Goal: Obtain resource: Obtain resource

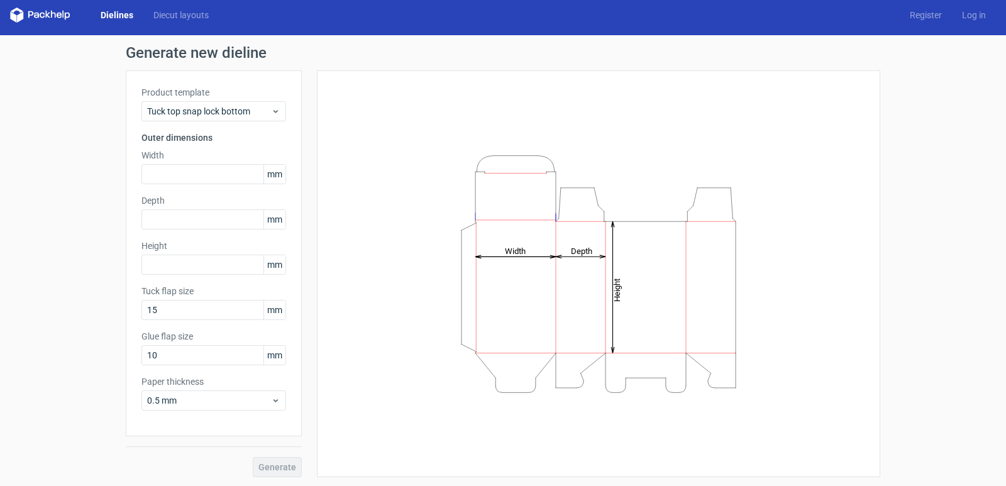
scroll to position [6, 0]
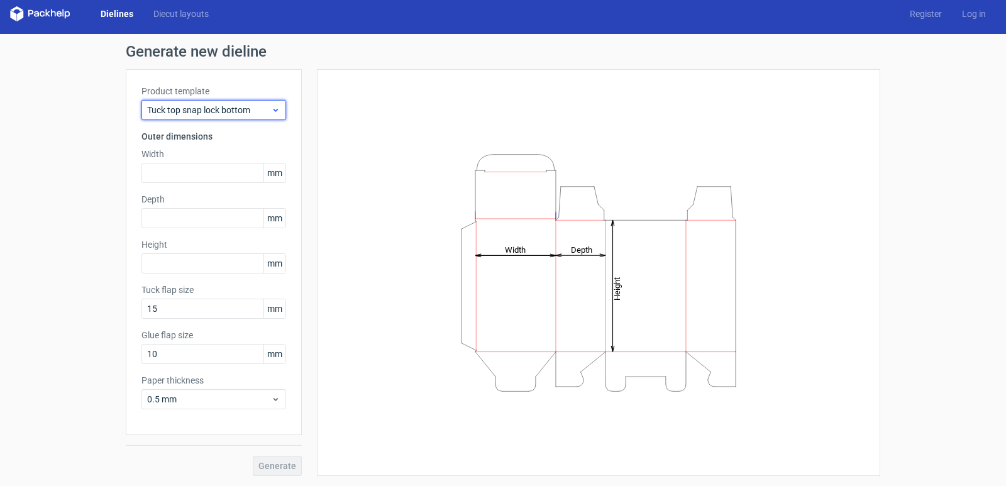
click at [189, 109] on span "Tuck top snap lock bottom" at bounding box center [209, 110] width 124 height 13
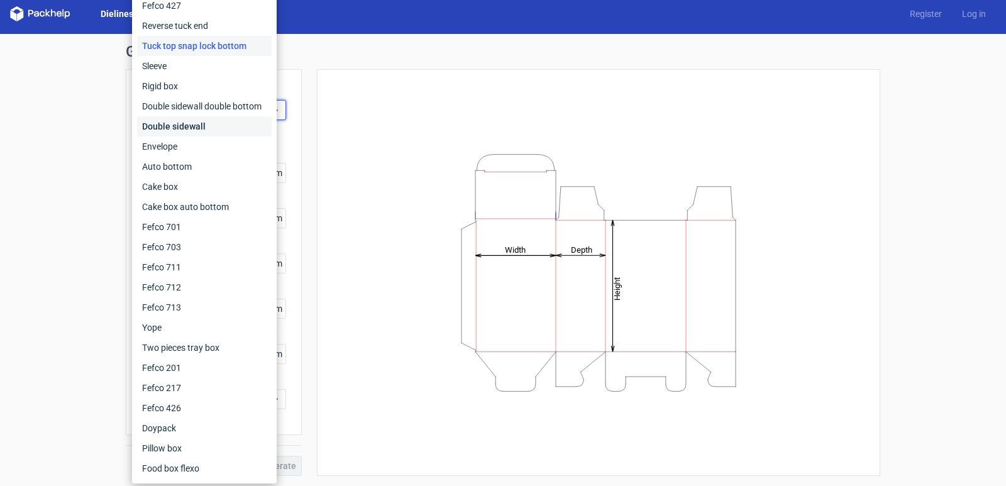
click at [196, 133] on div "Double sidewall" at bounding box center [204, 126] width 135 height 20
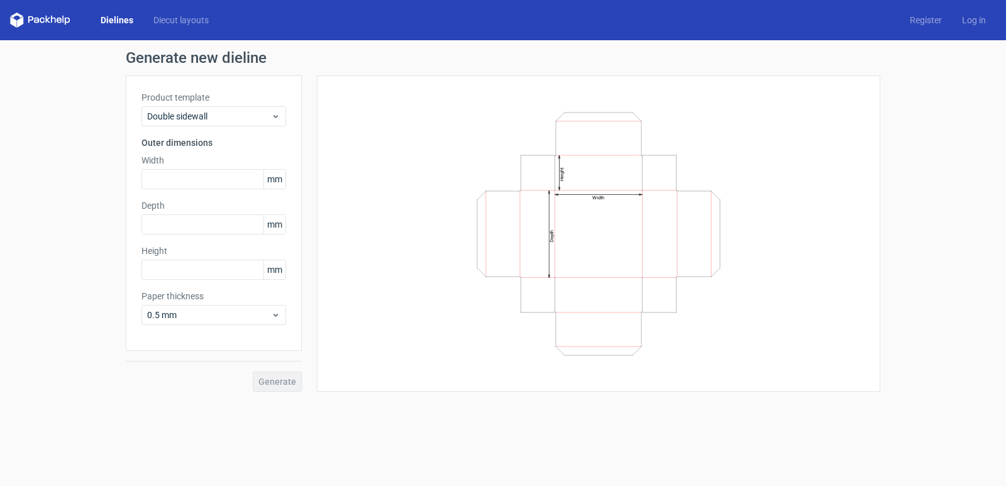
click at [212, 104] on div "Product template Double sidewall" at bounding box center [213, 108] width 145 height 35
click at [209, 118] on span "Double sidewall" at bounding box center [209, 116] width 124 height 13
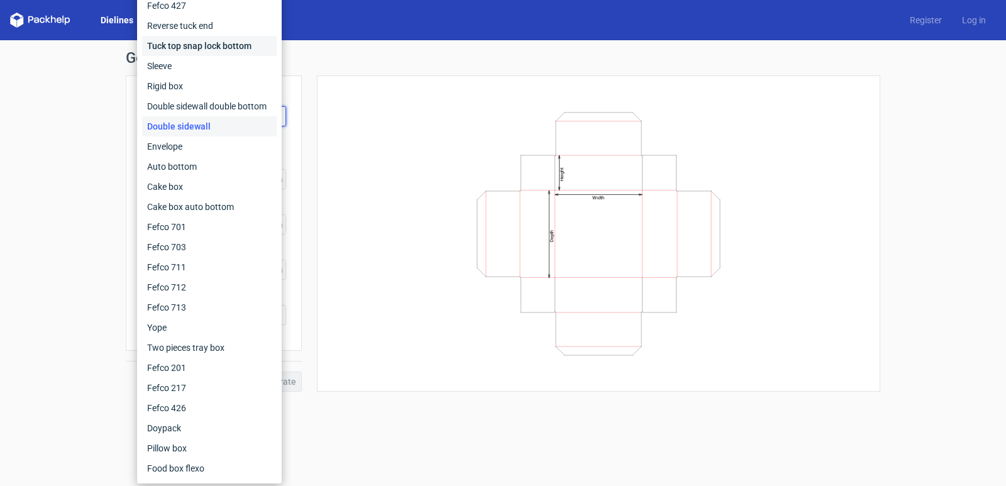
click at [251, 47] on div "Tuck top snap lock bottom" at bounding box center [209, 46] width 135 height 20
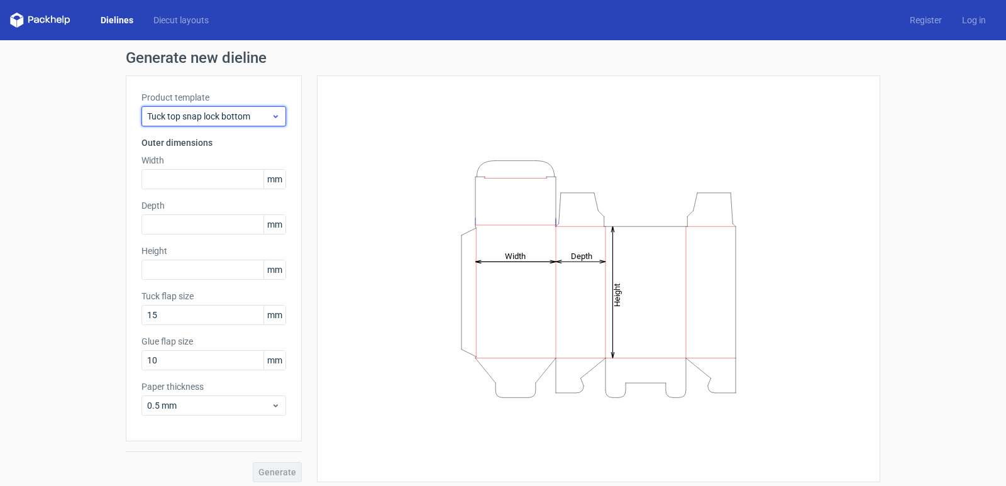
click at [211, 121] on span "Tuck top snap lock bottom" at bounding box center [209, 116] width 124 height 13
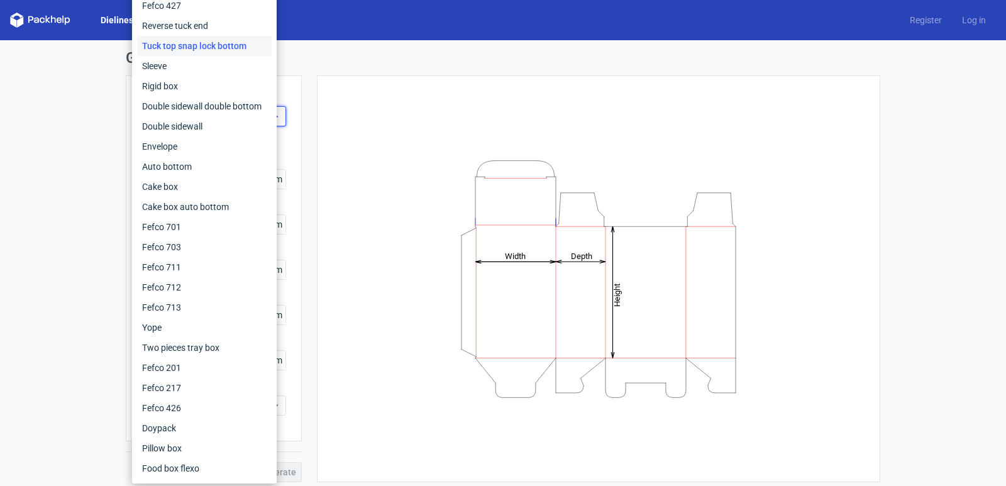
drag, startPoint x: 39, startPoint y: 73, endPoint x: 196, endPoint y: 106, distance: 160.0
click at [47, 75] on div "Generate new dieline Product template Tuck top snap lock bottom Outer dimension…" at bounding box center [503, 266] width 1006 height 452
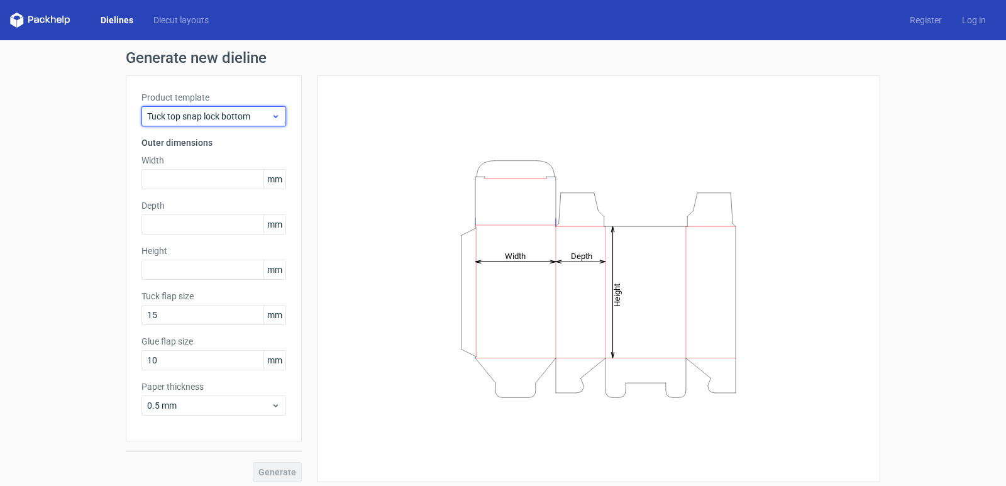
click at [194, 120] on span "Tuck top snap lock bottom" at bounding box center [209, 116] width 124 height 13
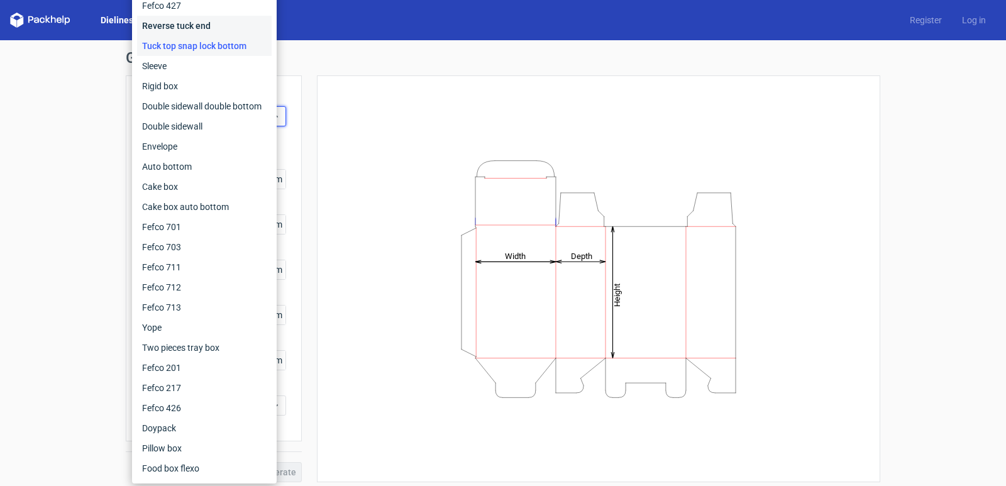
click at [183, 28] on div "Reverse tuck end" at bounding box center [204, 26] width 135 height 20
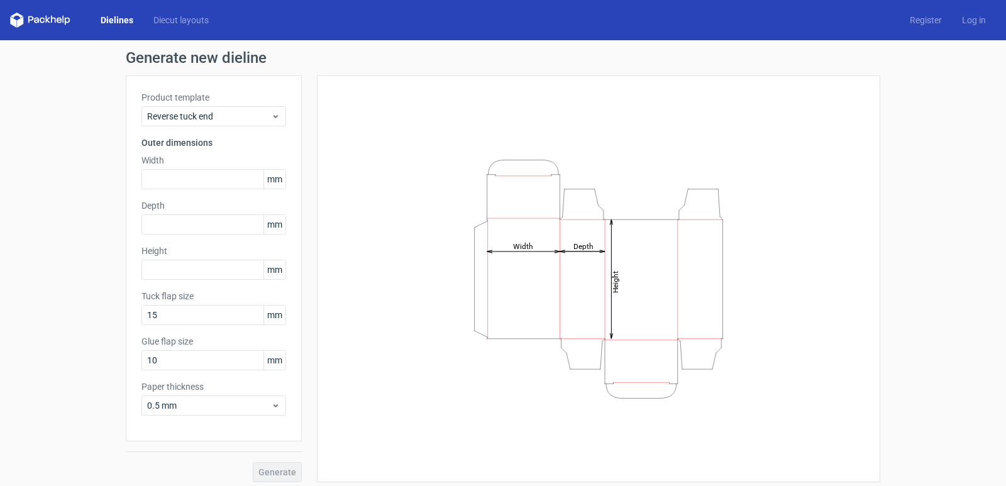
click at [221, 129] on div "Product template Reverse tuck end Outer dimensions Width mm Depth mm Height [PE…" at bounding box center [214, 258] width 176 height 366
click at [219, 118] on span "Reverse tuck end" at bounding box center [209, 116] width 124 height 13
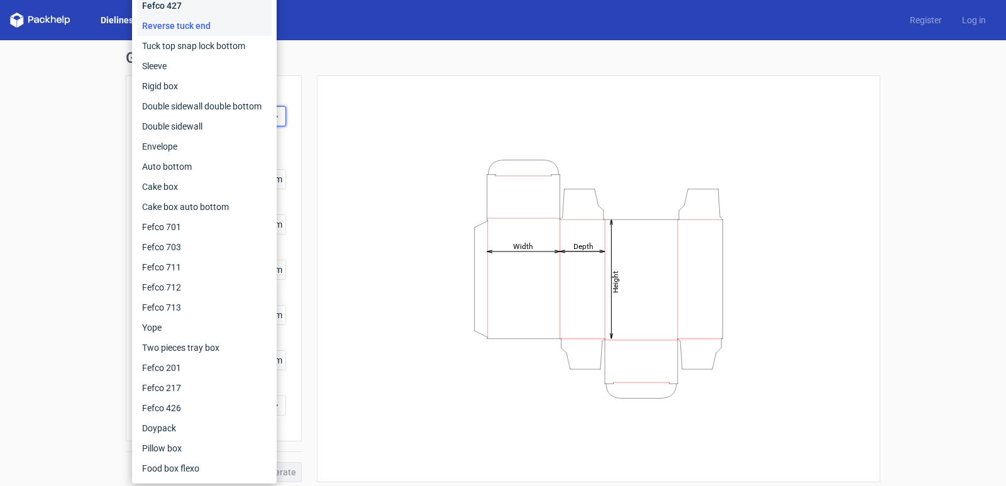
click at [172, 9] on div "Fefco 427" at bounding box center [204, 6] width 135 height 20
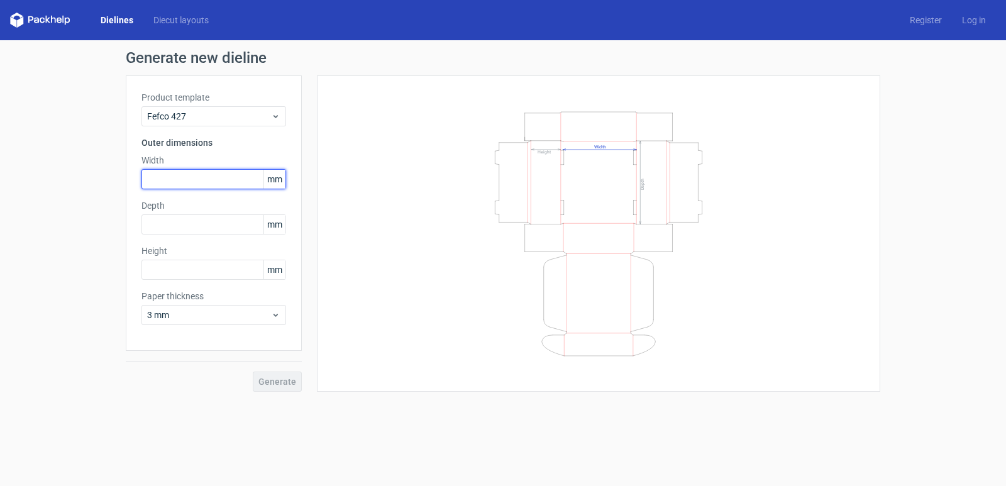
click at [185, 189] on input "text" at bounding box center [213, 179] width 145 height 20
type input "150"
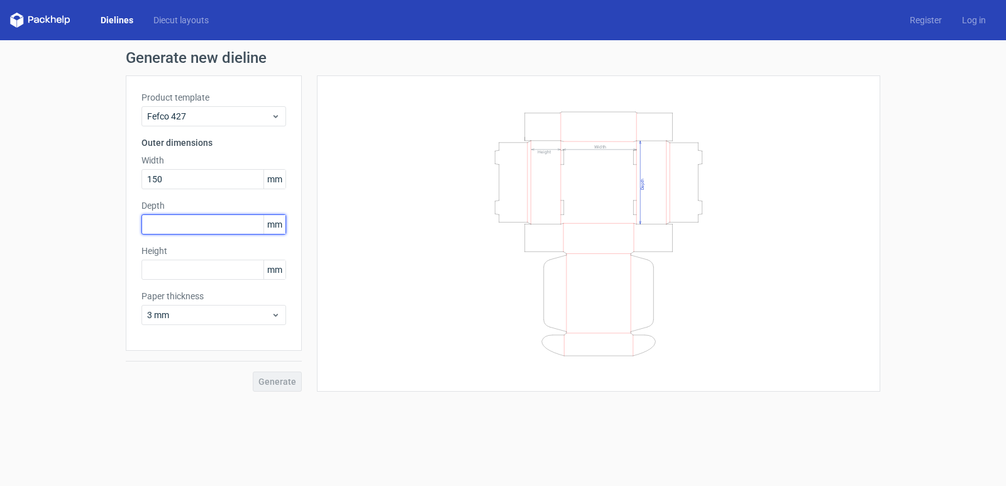
click at [153, 231] on input "text" at bounding box center [213, 224] width 145 height 20
type input "185"
click at [177, 271] on input "text" at bounding box center [213, 270] width 145 height 20
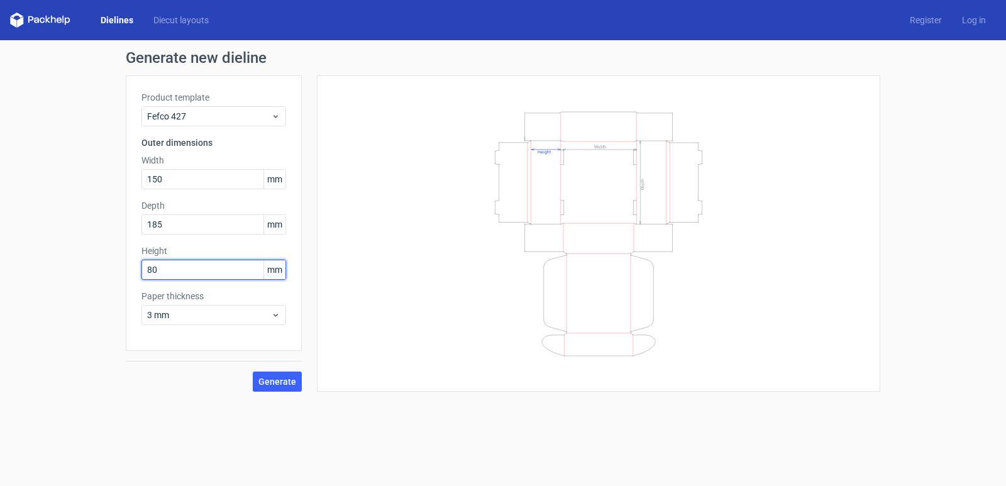
type input "80"
click at [190, 445] on form "Generate new dieline Product template Fefco 427 Outer dimensions Width 150 mm D…" at bounding box center [503, 263] width 1006 height 446
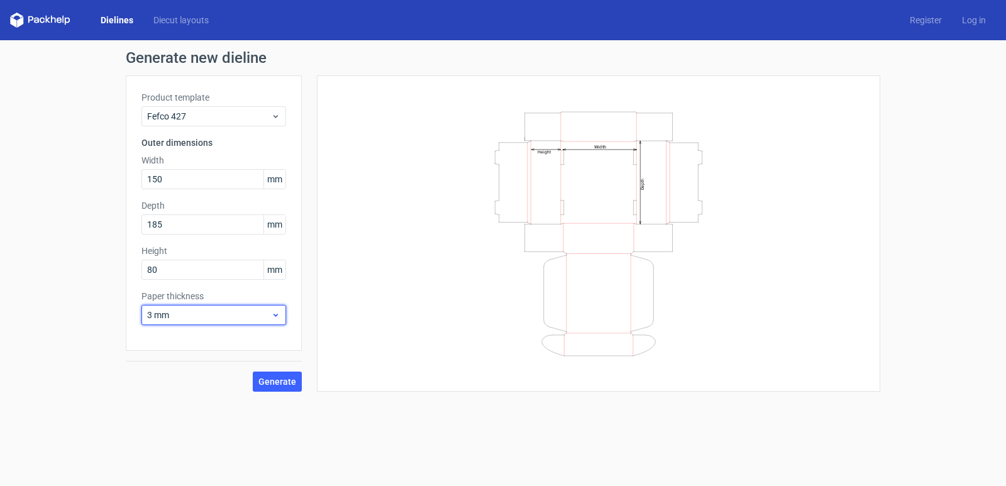
click at [169, 312] on span "3 mm" at bounding box center [209, 315] width 124 height 13
click at [175, 318] on span "3 mm" at bounding box center [209, 315] width 124 height 13
click at [185, 397] on div "1.5 mm" at bounding box center [213, 403] width 135 height 20
click at [176, 422] on form "Generate new dieline Product template Fefco 427 Outer dimensions Width 150 mm D…" at bounding box center [503, 263] width 1006 height 446
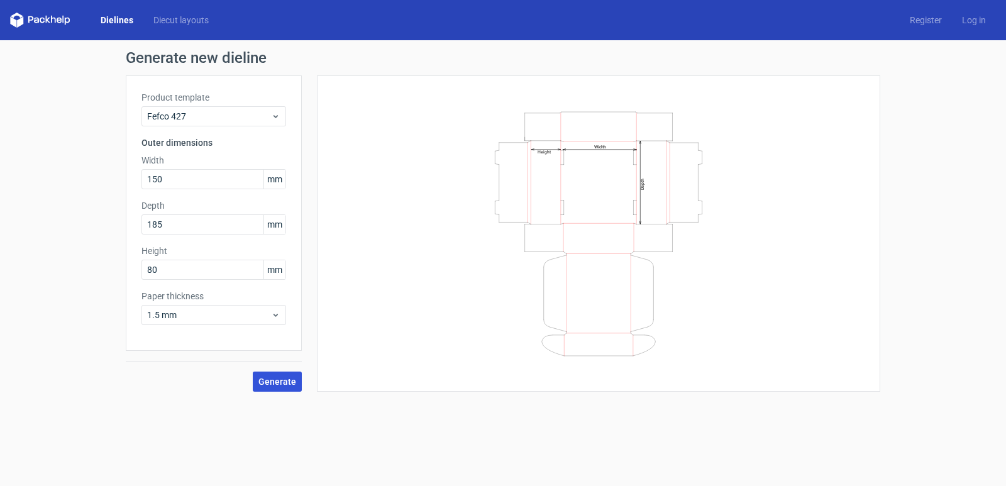
click at [274, 374] on button "Generate" at bounding box center [277, 382] width 49 height 20
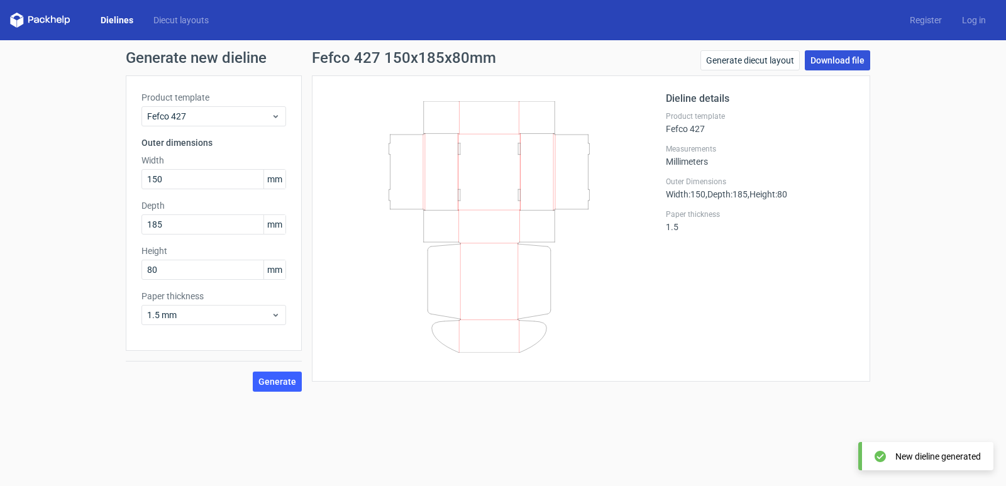
click at [861, 57] on link "Download file" at bounding box center [837, 60] width 65 height 20
click at [783, 62] on link "Generate diecut layout" at bounding box center [749, 60] width 99 height 20
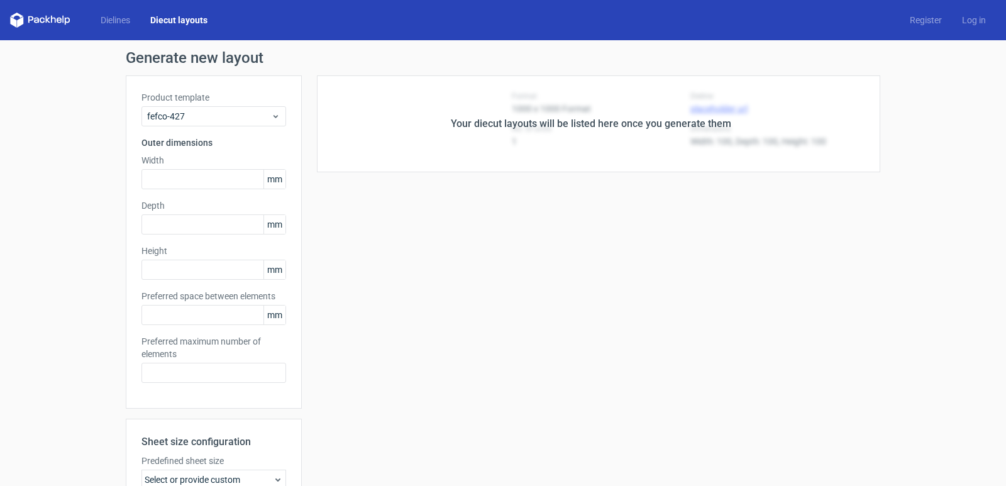
type input "150"
type input "185"
type input "80"
type input "5"
type input "48"
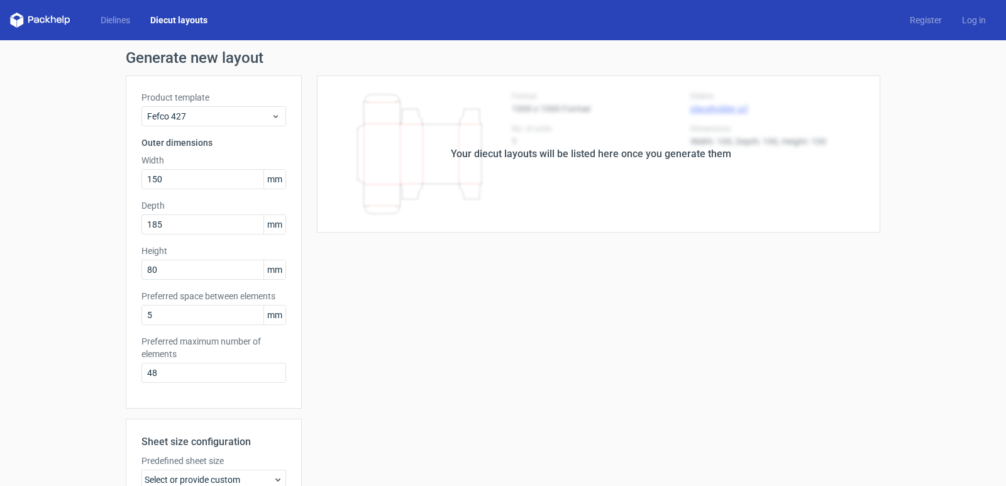
click at [956, 67] on div "Generate new layout Product template Fefco 427 Outer dimensions Width 150 mm De…" at bounding box center [503, 358] width 1006 height 637
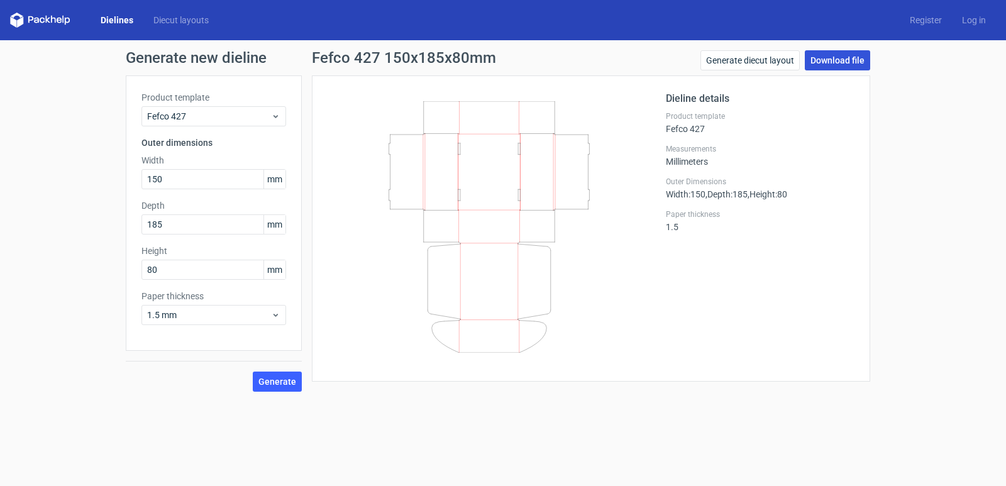
click at [864, 52] on link "Download file" at bounding box center [837, 60] width 65 height 20
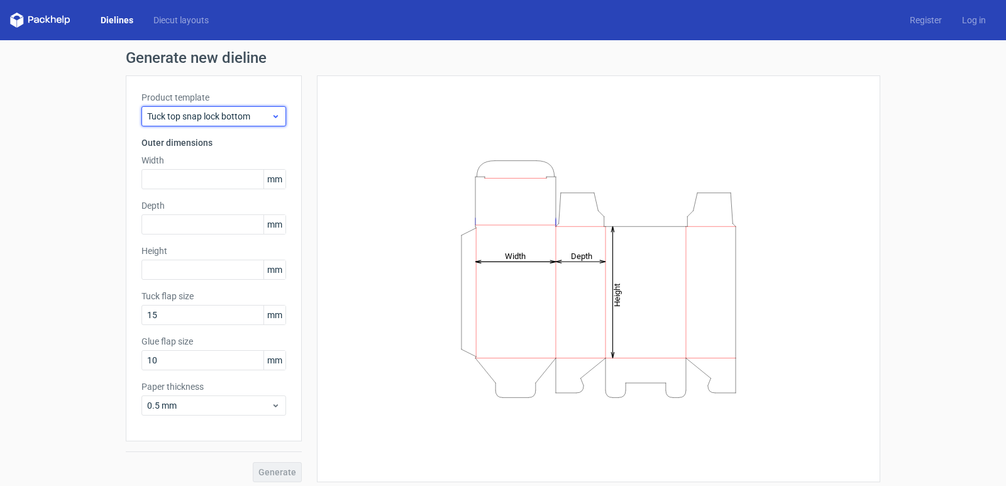
click at [234, 114] on span "Tuck top snap lock bottom" at bounding box center [209, 116] width 124 height 13
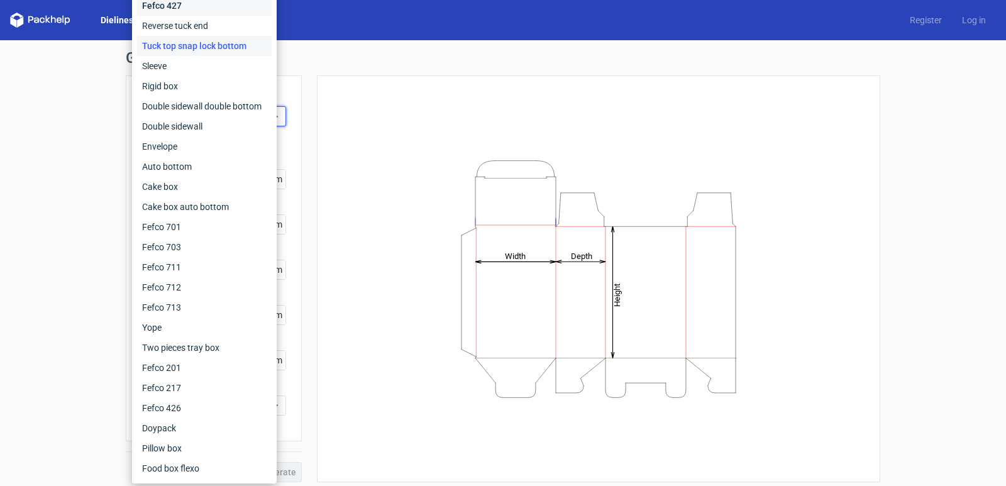
click at [199, 2] on div "Fefco 427" at bounding box center [204, 6] width 135 height 20
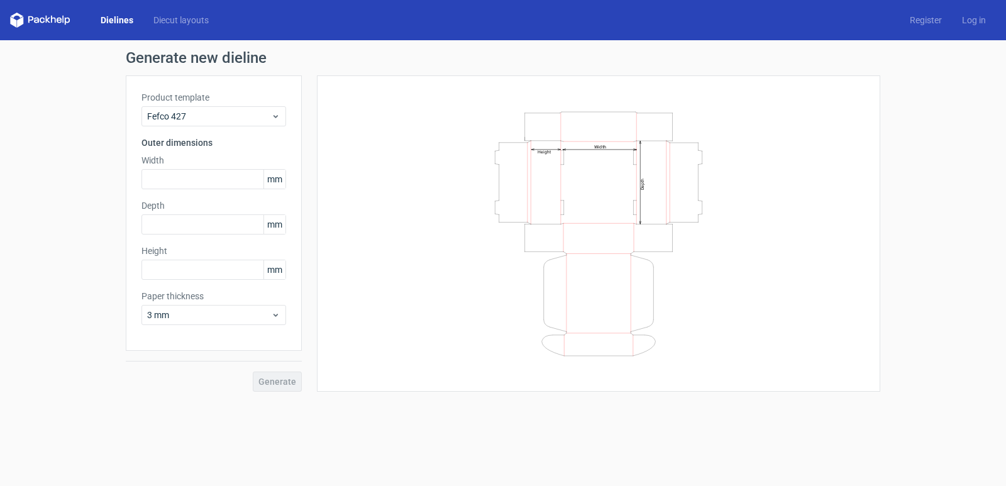
click at [809, 190] on div "Width Depth Height" at bounding box center [599, 233] width 532 height 285
click at [204, 184] on input "text" at bounding box center [213, 179] width 145 height 20
type input "185"
click at [187, 228] on input "text" at bounding box center [213, 224] width 145 height 20
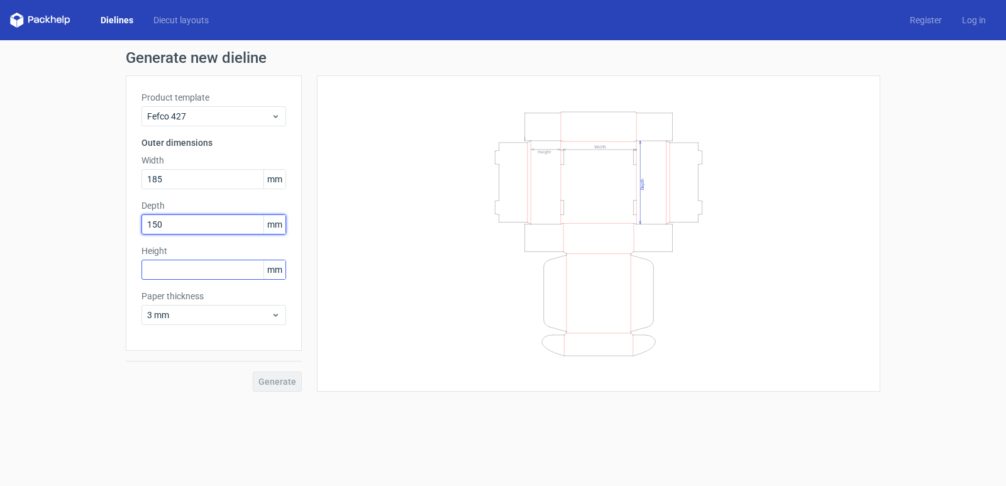
type input "150"
click at [181, 275] on input "text" at bounding box center [213, 270] width 145 height 20
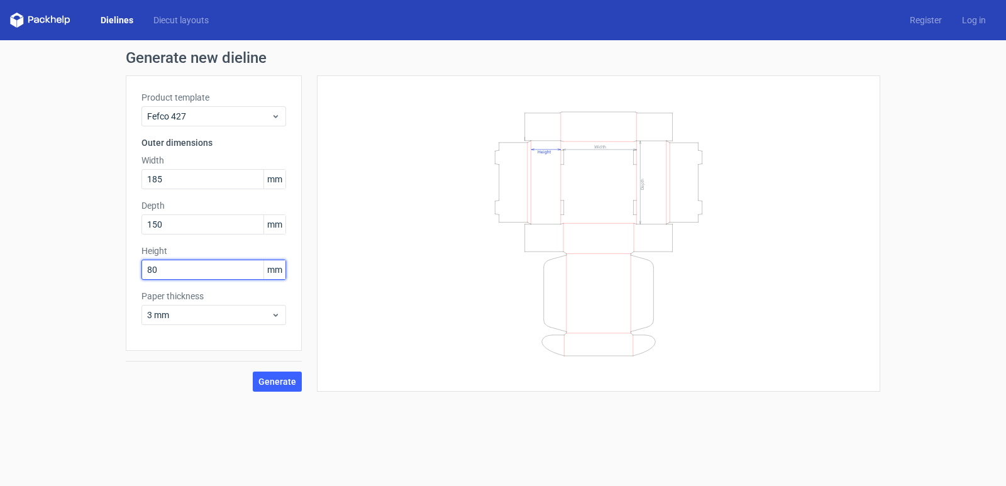
type input "80"
click at [181, 354] on div "Generate" at bounding box center [214, 371] width 176 height 41
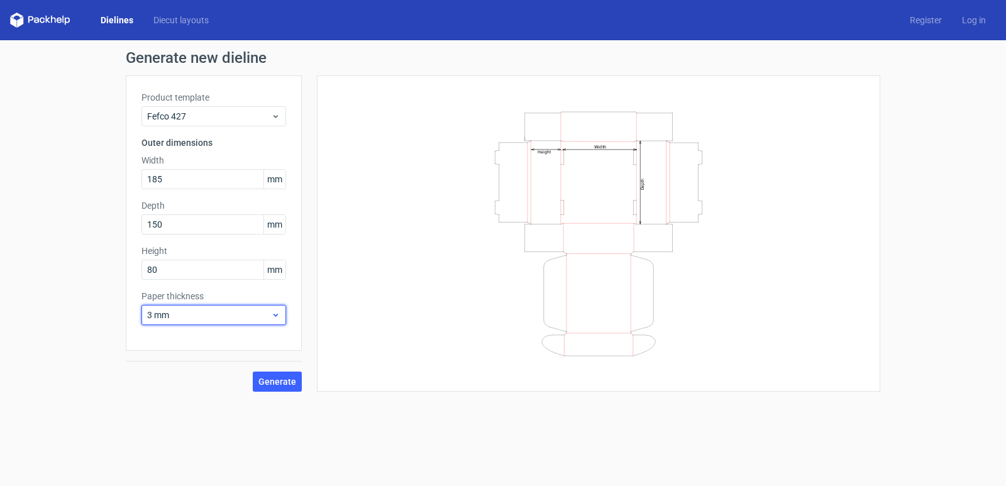
click at [179, 315] on span "3 mm" at bounding box center [209, 315] width 124 height 13
click at [168, 417] on div "3 mm" at bounding box center [213, 423] width 135 height 20
click at [172, 417] on form "Generate new dieline Product template Fefco 427 Outer dimensions Width 185 mm D…" at bounding box center [503, 263] width 1006 height 446
click at [282, 382] on span "Generate" at bounding box center [277, 381] width 38 height 9
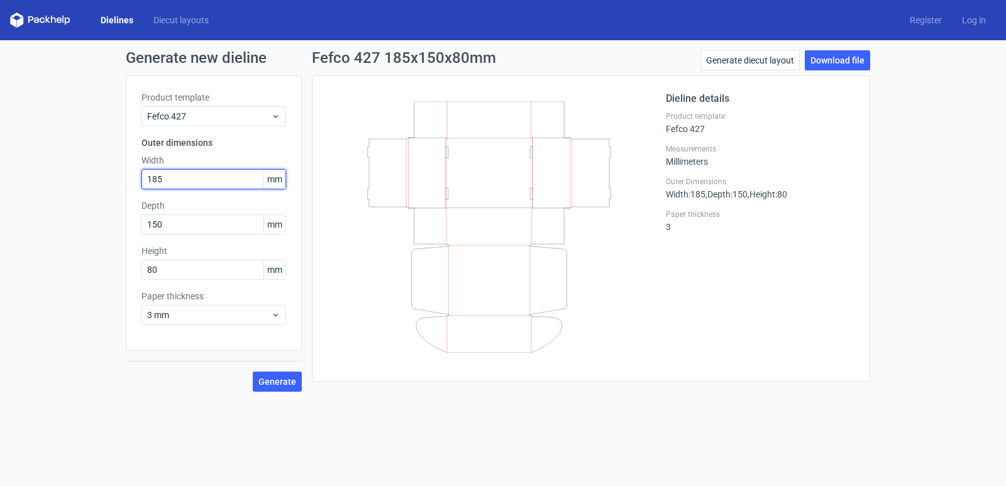
drag, startPoint x: 175, startPoint y: 177, endPoint x: 82, endPoint y: 179, distance: 93.7
click at [82, 179] on div "Generate new dieline Product template Fefco 427 Outer dimensions Width 185 mm D…" at bounding box center [503, 220] width 1006 height 361
type input "150"
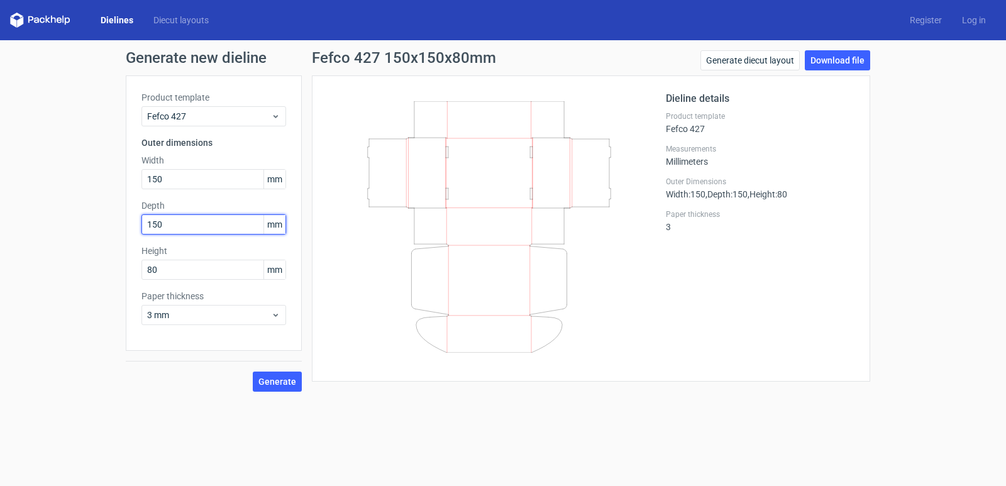
drag, startPoint x: 185, startPoint y: 228, endPoint x: 0, endPoint y: 214, distance: 185.4
click at [0, 214] on div "Generate new dieline Product template Fefco 427 Outer dimensions Width 150 mm D…" at bounding box center [503, 220] width 1006 height 361
type input "185"
click at [70, 263] on div "Generate new dieline Product template Fefco 427 Outer dimensions Width 150 mm D…" at bounding box center [503, 220] width 1006 height 361
click at [278, 382] on span "Generate" at bounding box center [277, 381] width 38 height 9
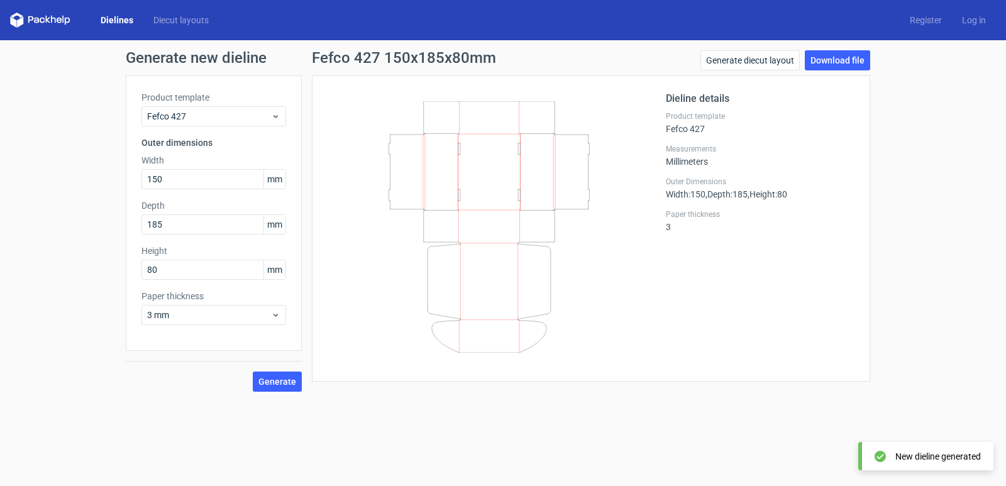
click at [223, 408] on form "Generate new dieline Product template Fefco 427 Outer dimensions Width 150 mm D…" at bounding box center [503, 263] width 1006 height 446
click at [846, 57] on link "Download file" at bounding box center [837, 60] width 65 height 20
click at [207, 119] on span "Fefco 427" at bounding box center [209, 116] width 124 height 13
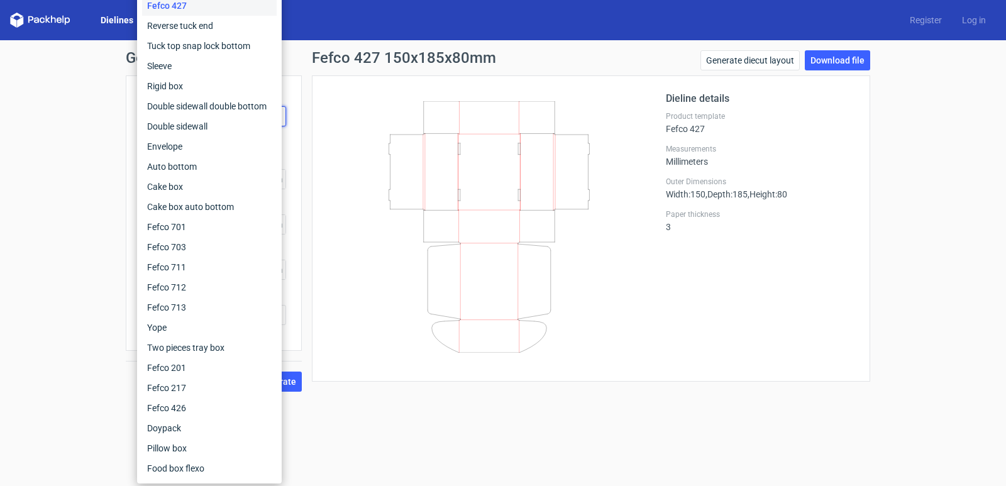
click at [179, 6] on div "Fefco 427" at bounding box center [209, 6] width 135 height 20
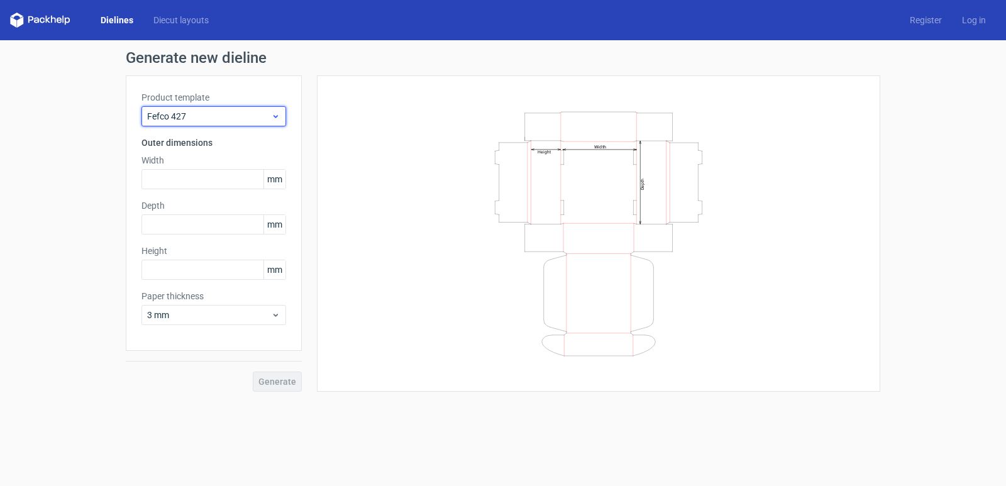
click at [162, 124] on div "Fefco 427" at bounding box center [213, 116] width 145 height 20
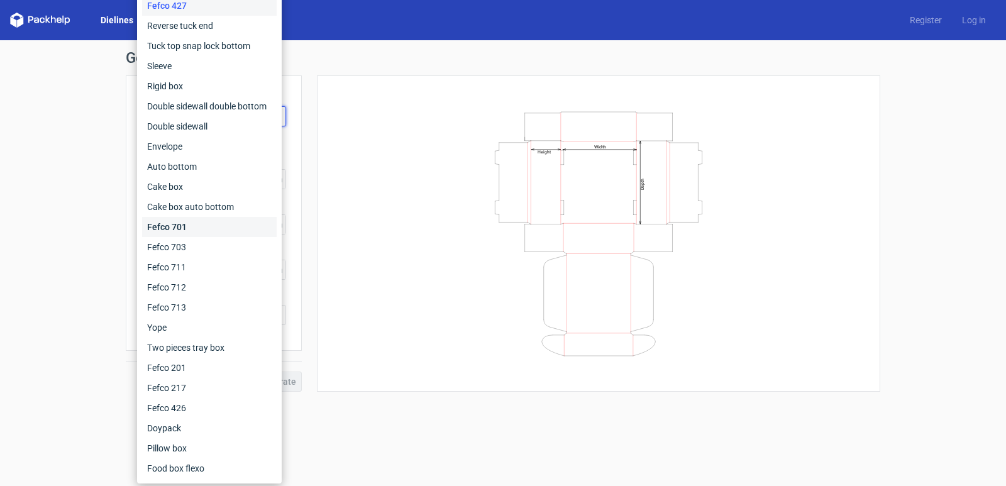
click at [190, 221] on div "Fefco 701" at bounding box center [209, 227] width 135 height 20
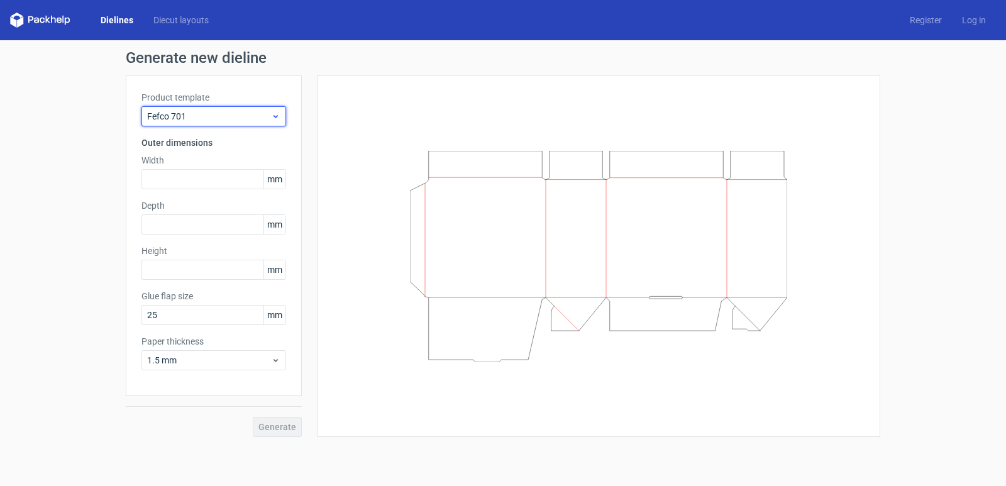
click at [199, 120] on span "Fefco 701" at bounding box center [209, 116] width 124 height 13
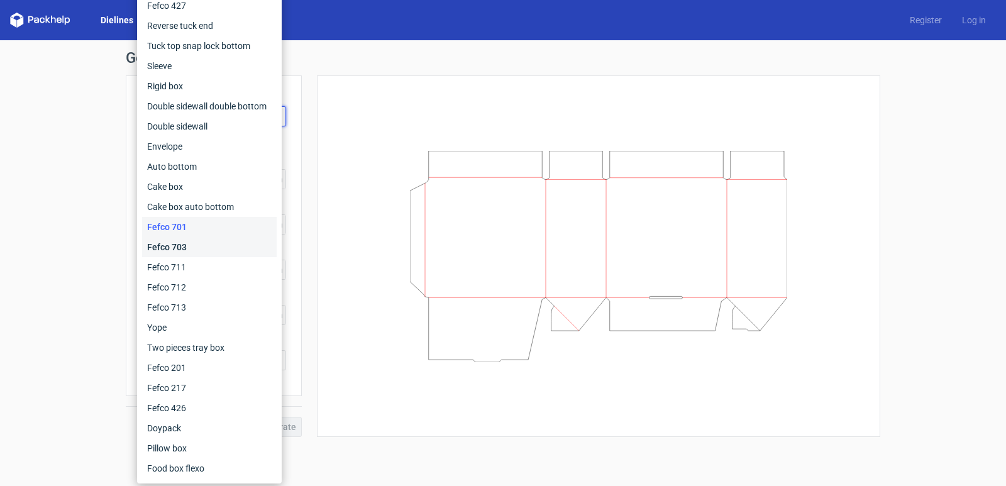
click at [190, 247] on div "Fefco 703" at bounding box center [209, 247] width 135 height 20
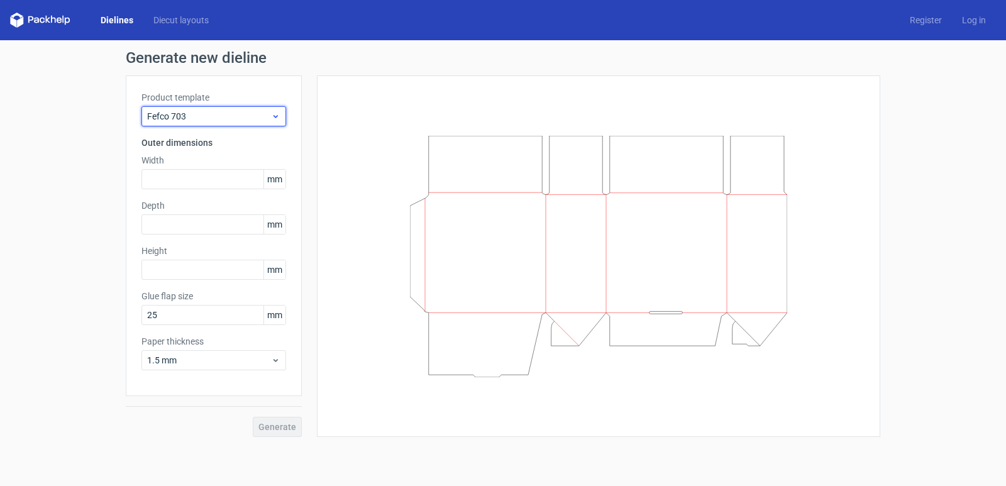
click at [192, 122] on div "Fefco 703" at bounding box center [213, 116] width 145 height 20
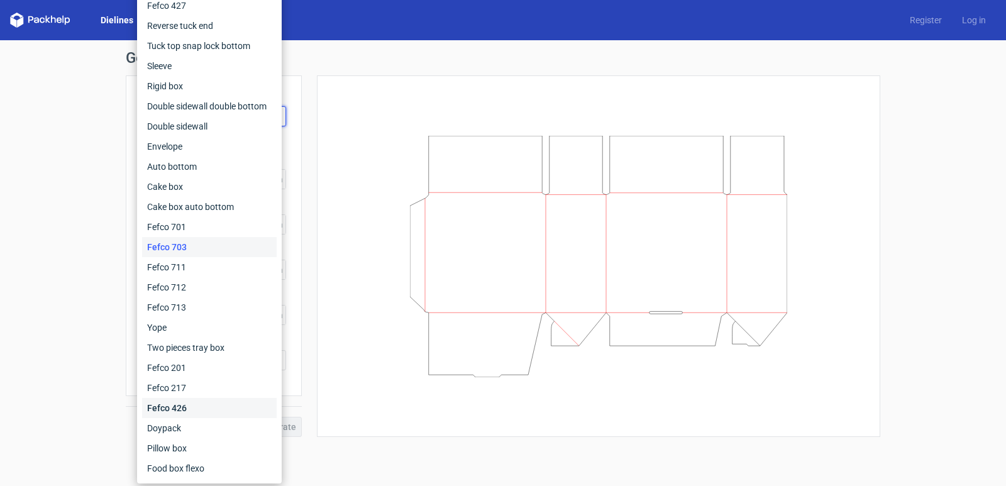
click at [191, 406] on div "Fefco 426" at bounding box center [209, 408] width 135 height 20
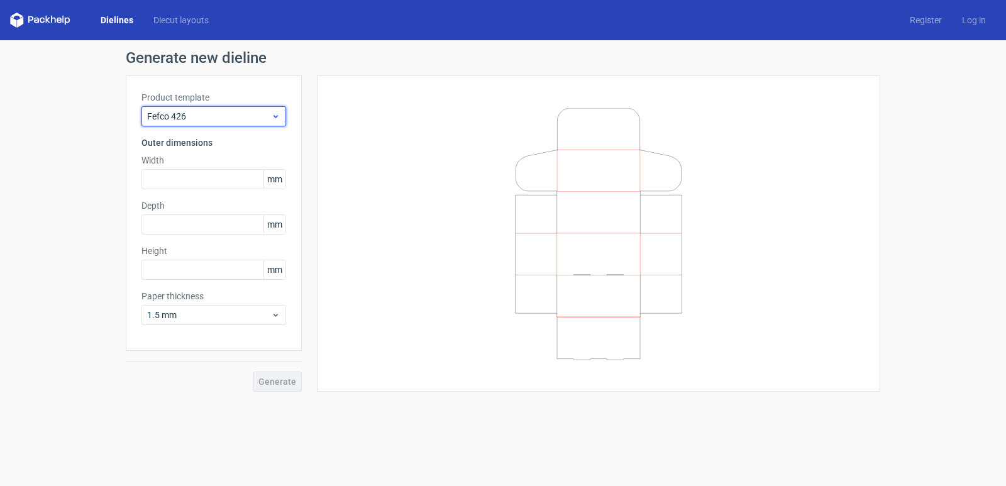
click at [197, 116] on span "Fefco 426" at bounding box center [209, 116] width 124 height 13
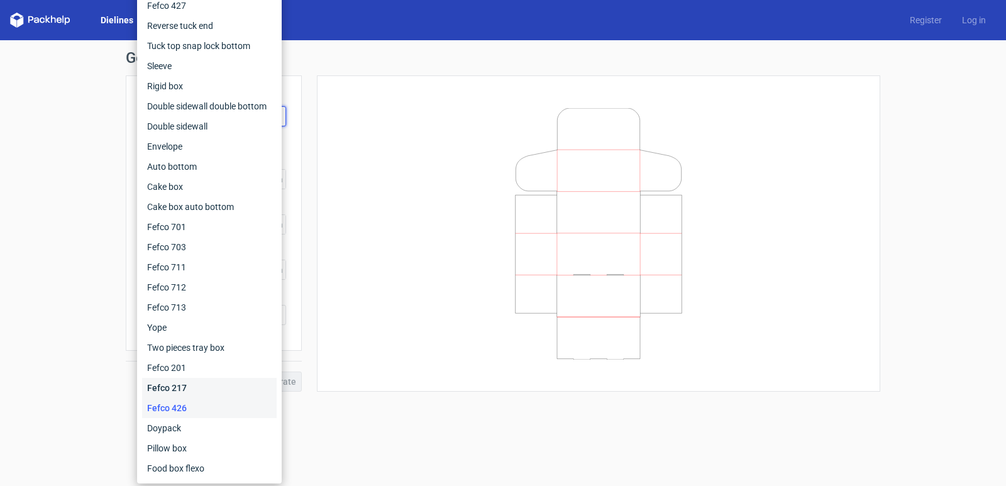
click at [184, 393] on div "Fefco 217" at bounding box center [209, 388] width 135 height 20
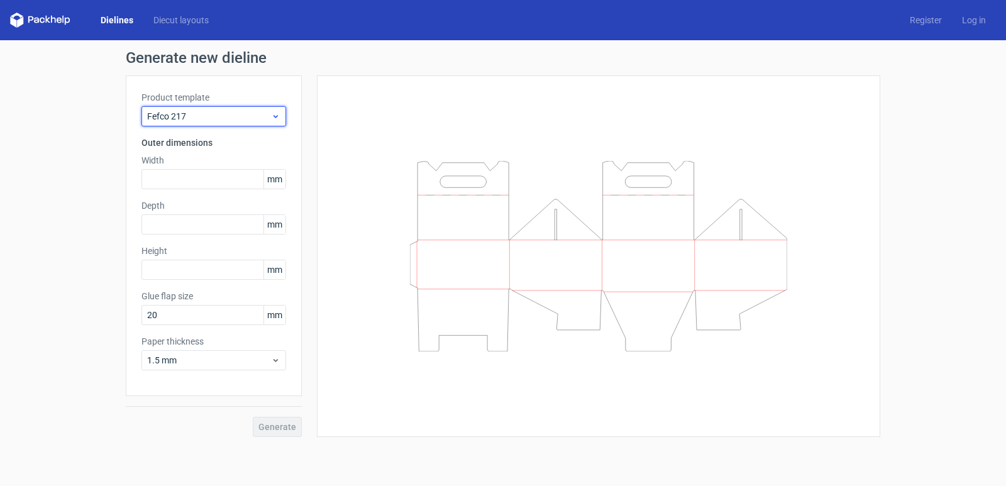
click at [219, 123] on div "Fefco 217" at bounding box center [213, 116] width 145 height 20
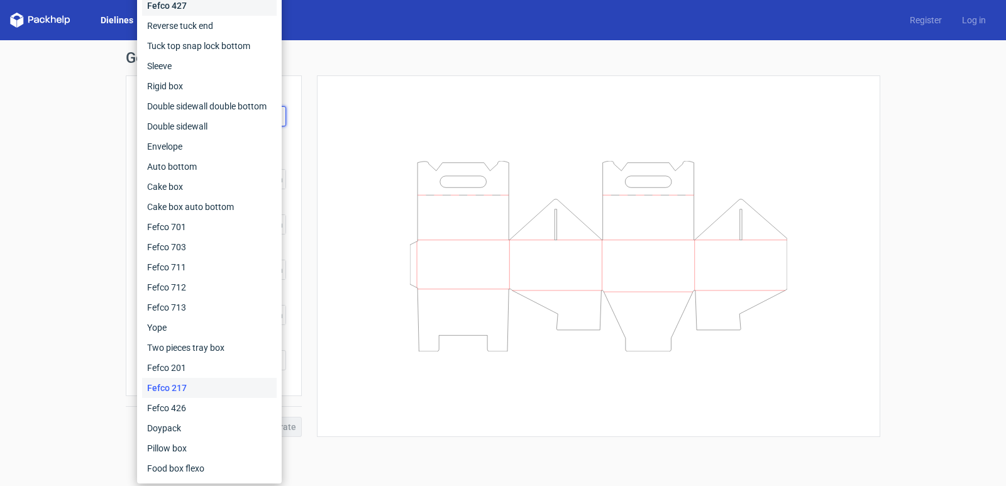
click at [194, 9] on div "Fefco 427" at bounding box center [209, 6] width 135 height 20
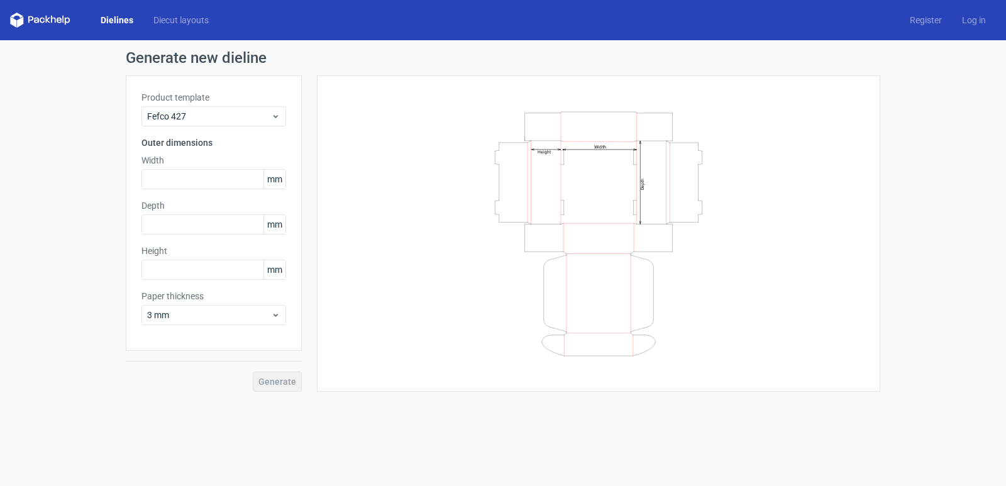
click at [800, 202] on div "Width Depth Height" at bounding box center [599, 233] width 532 height 285
